Goal: Transaction & Acquisition: Purchase product/service

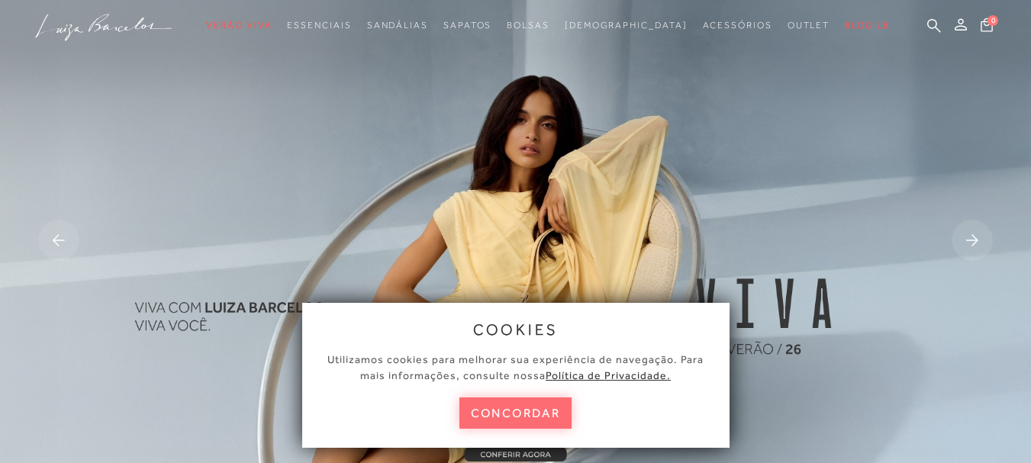
click at [497, 421] on button "concordar" at bounding box center [515, 412] width 113 height 31
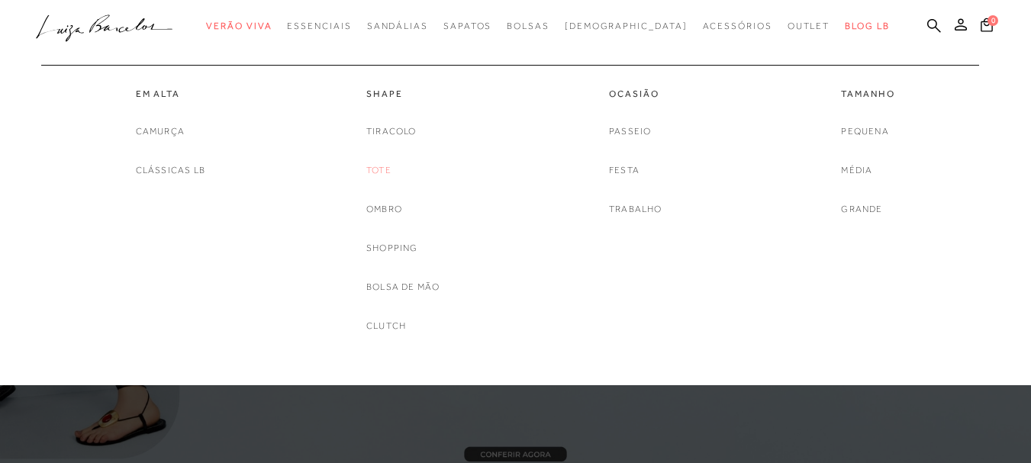
click at [385, 169] on link "Tote" at bounding box center [378, 170] width 25 height 16
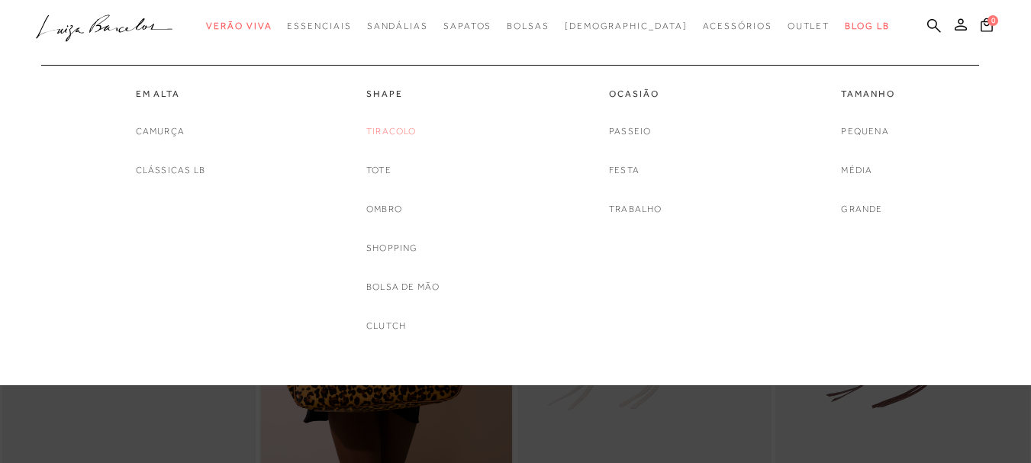
click at [388, 131] on link "Tiracolo" at bounding box center [391, 132] width 50 height 16
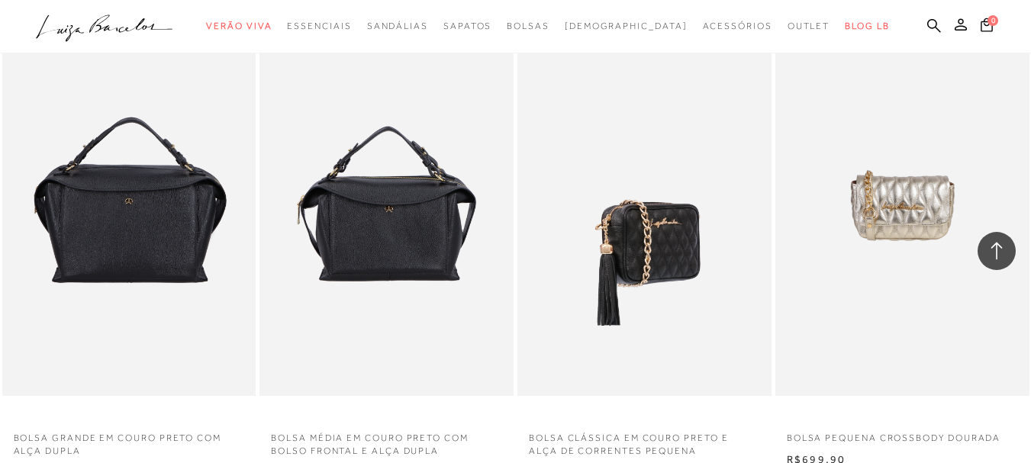
scroll to position [2899, 0]
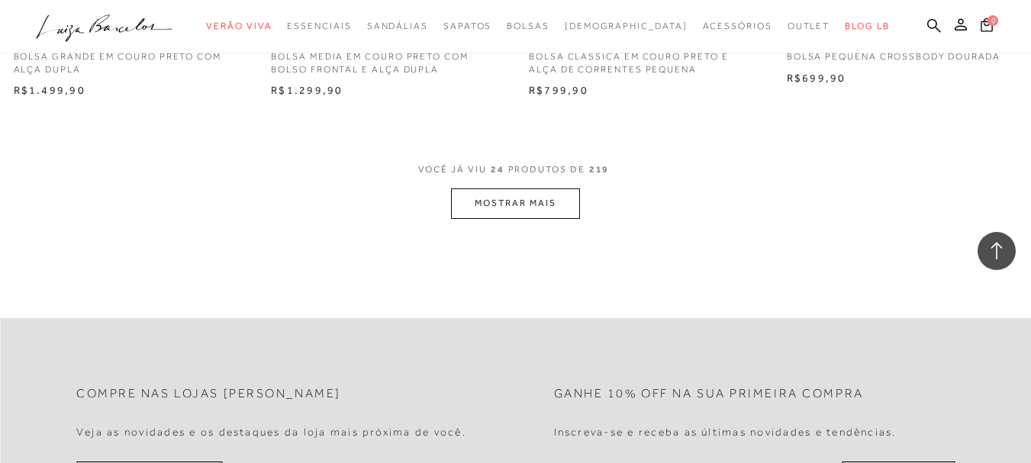
click at [506, 208] on button "MOSTRAR MAIS" at bounding box center [515, 203] width 128 height 30
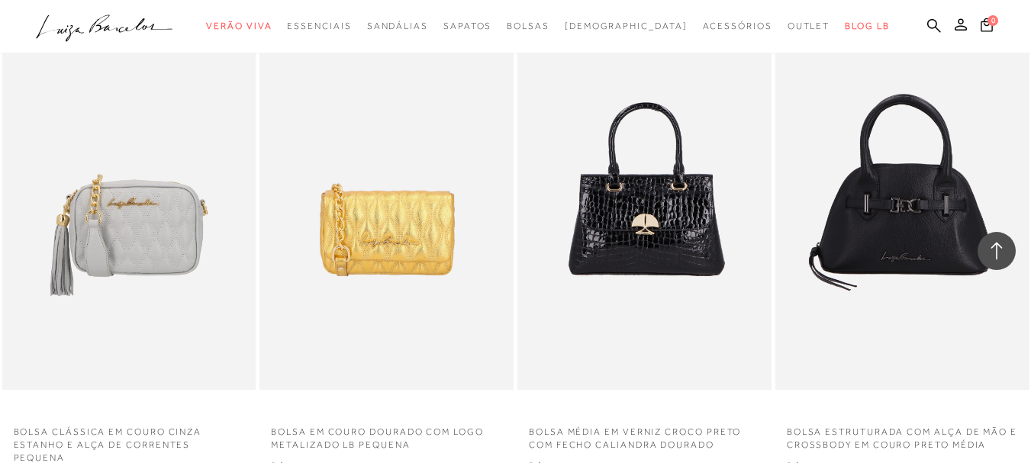
scroll to position [5797, 0]
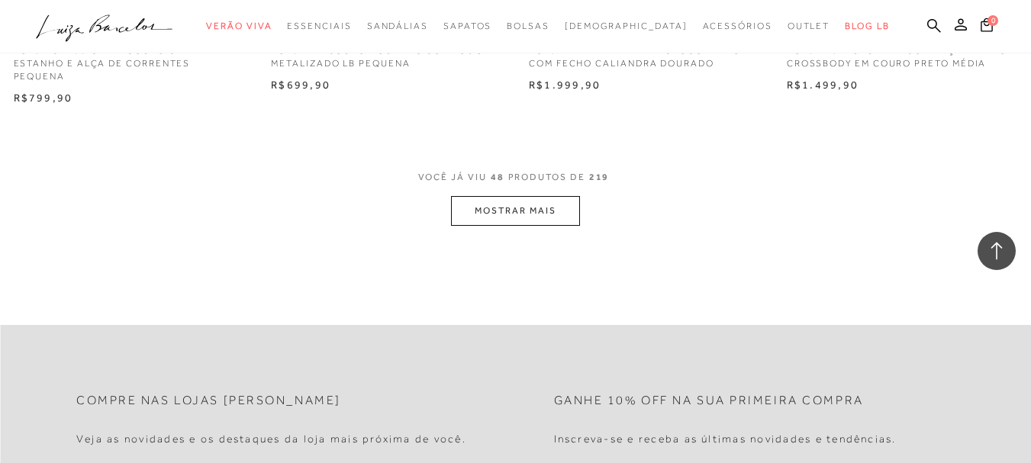
click at [542, 196] on button "MOSTRAR MAIS" at bounding box center [515, 211] width 128 height 30
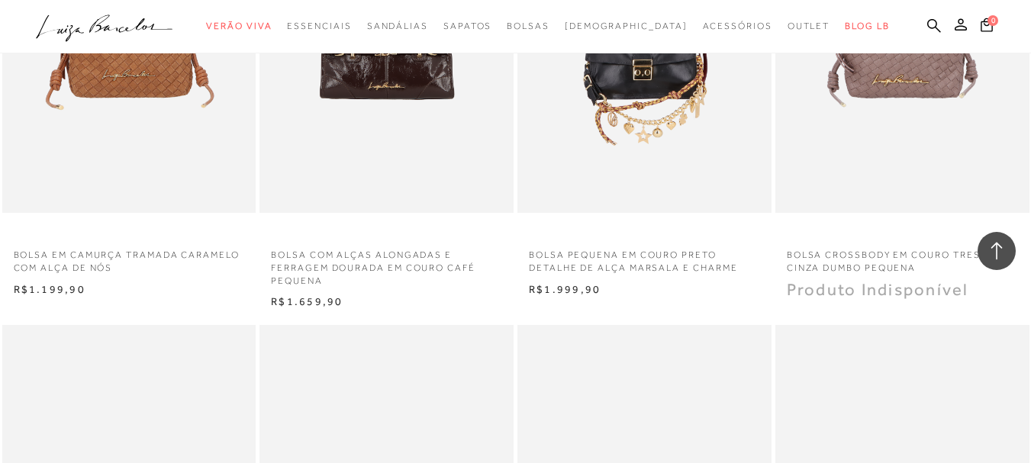
scroll to position [7476, 0]
